Goal: Transaction & Acquisition: Book appointment/travel/reservation

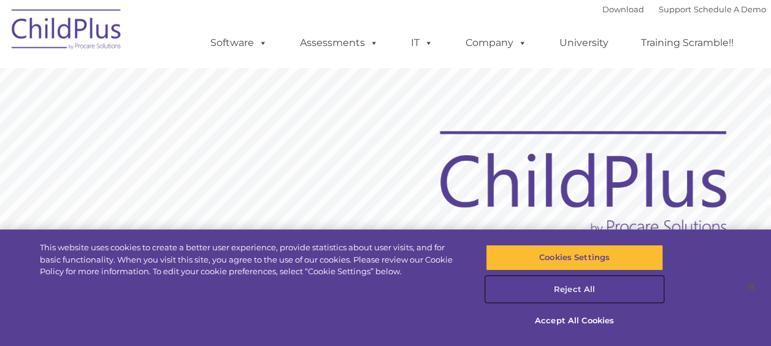
click at [573, 286] on button "Reject All" at bounding box center [574, 290] width 177 height 26
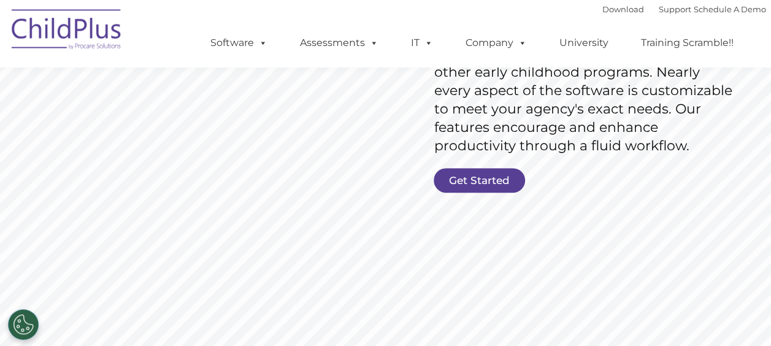
scroll to position [188, 0]
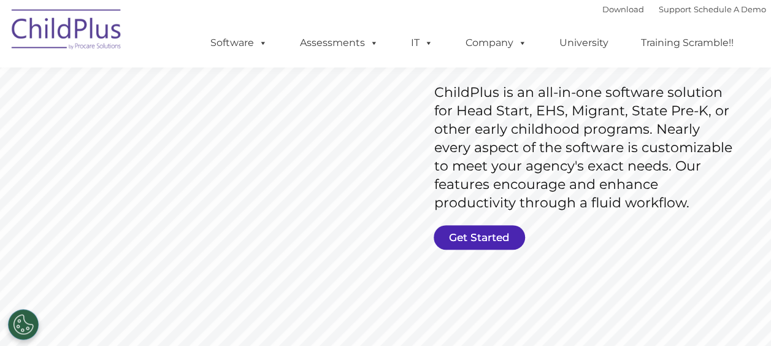
click at [476, 234] on link "Get Started" at bounding box center [478, 237] width 91 height 25
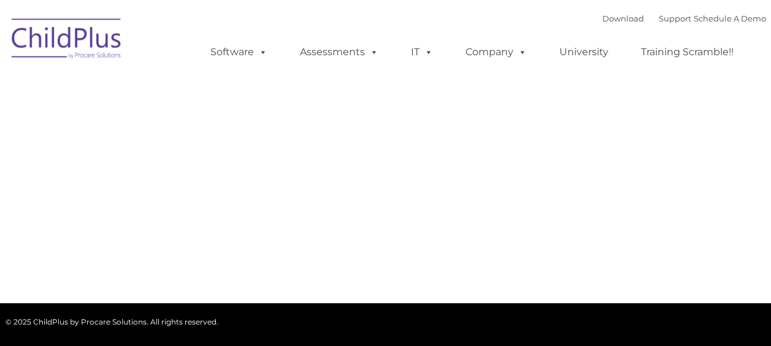
type input ""
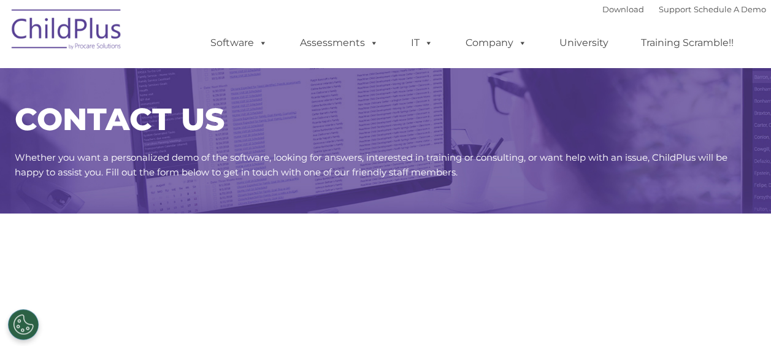
select select "MEDIUM"
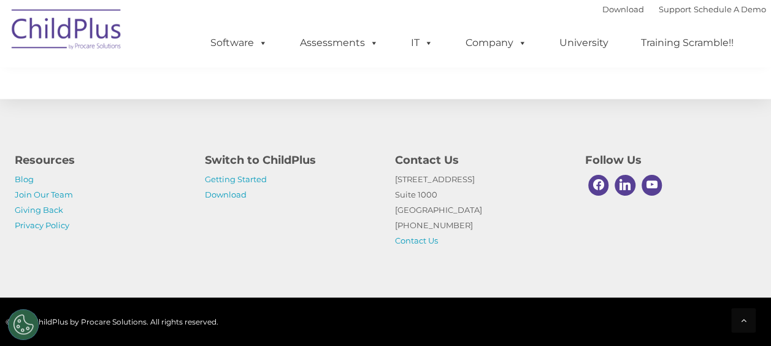
scroll to position [716, 0]
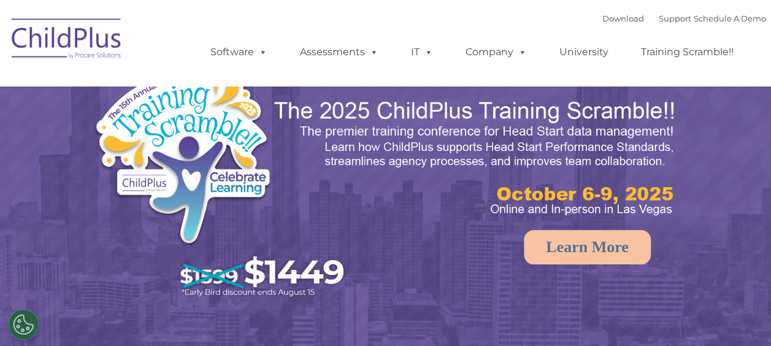
select select "MEDIUM"
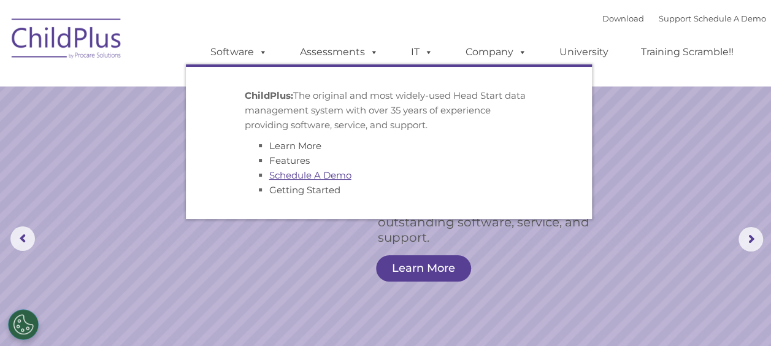
click at [297, 176] on link "Schedule A Demo" at bounding box center [310, 175] width 82 height 12
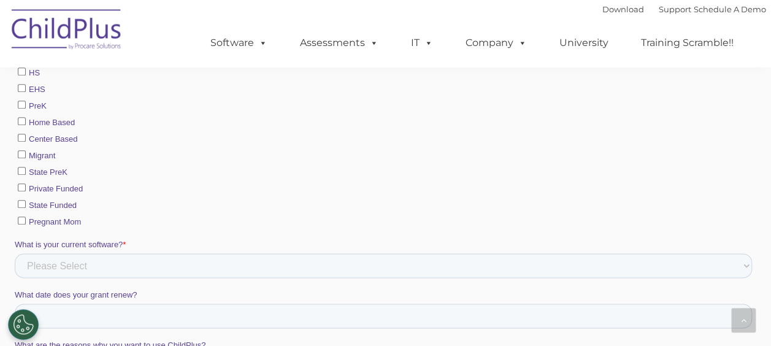
scroll to position [727, 0]
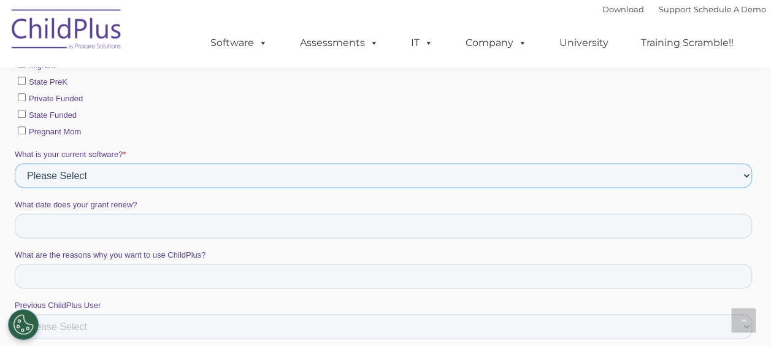
click at [746, 172] on select "Please Select Alliance Apricot Brightwheel CAP60 CAPTAIN ChildPlus COPA Easy Tr…" at bounding box center [382, 175] width 737 height 25
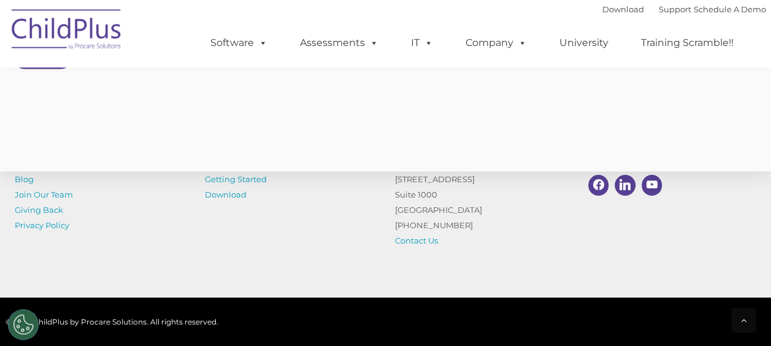
scroll to position [1189, 0]
